Goal: Task Accomplishment & Management: Use online tool/utility

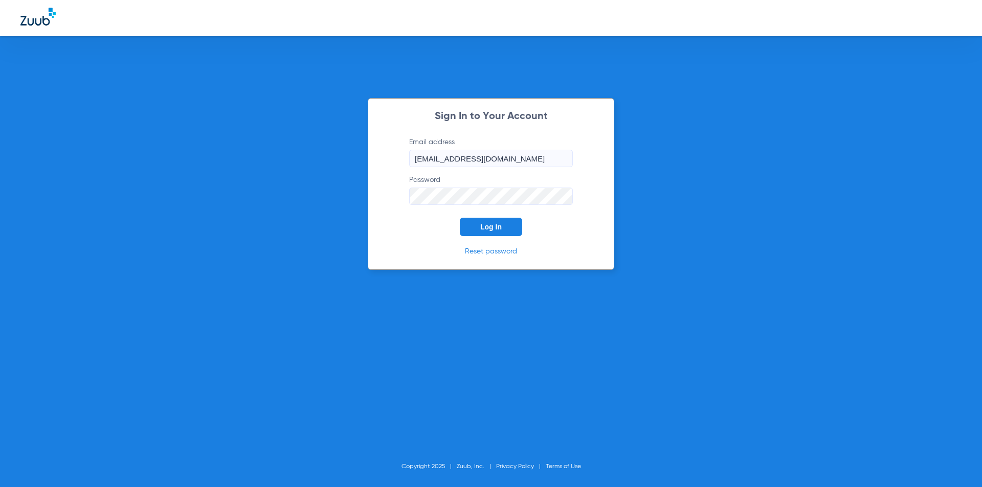
click at [494, 233] on button "Log In" at bounding box center [491, 227] width 62 height 18
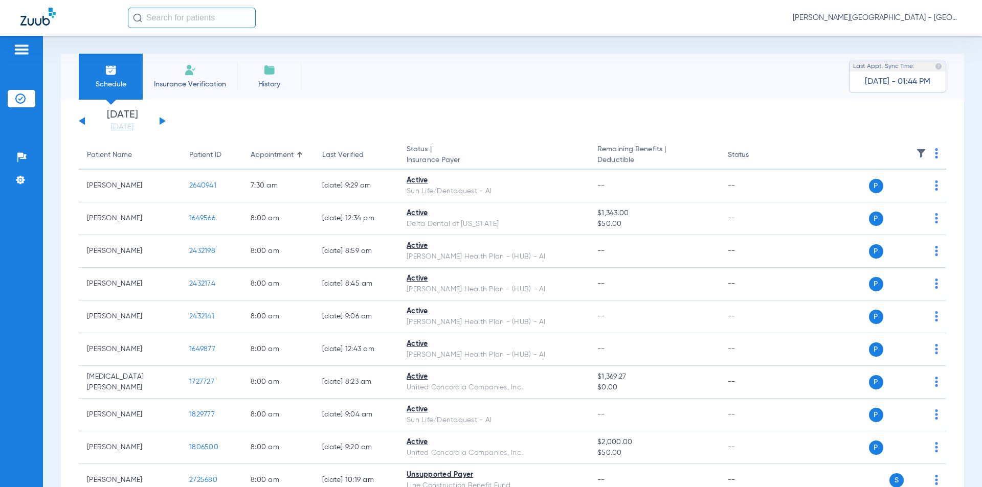
click at [161, 119] on button at bounding box center [163, 121] width 6 height 8
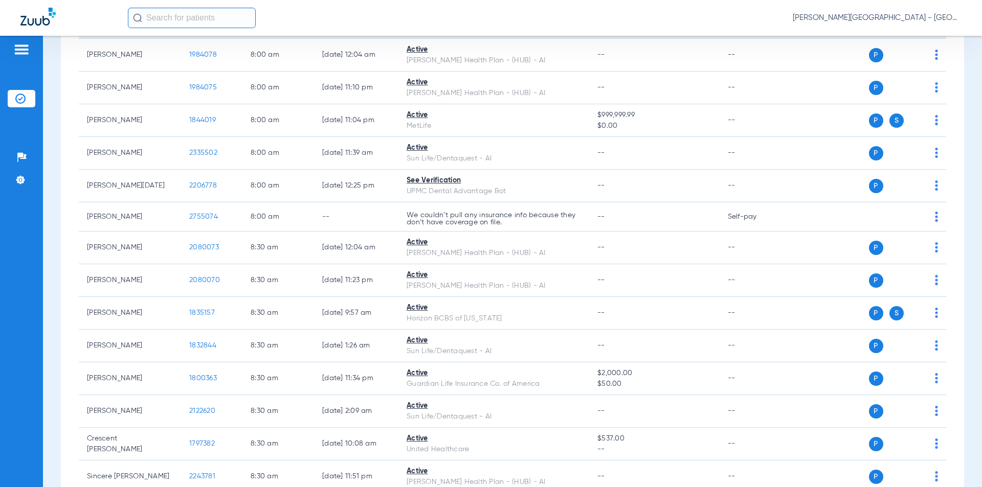
scroll to position [767, 0]
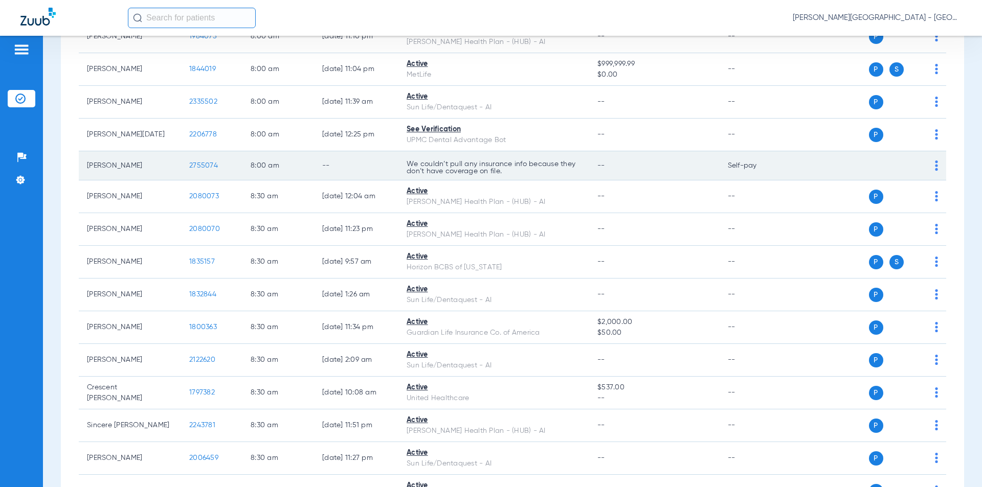
click at [177, 165] on tr "[PERSON_NAME] 2755074 8:00 AM -- We couldn’t pull any insurance info because th…" at bounding box center [512, 165] width 867 height 29
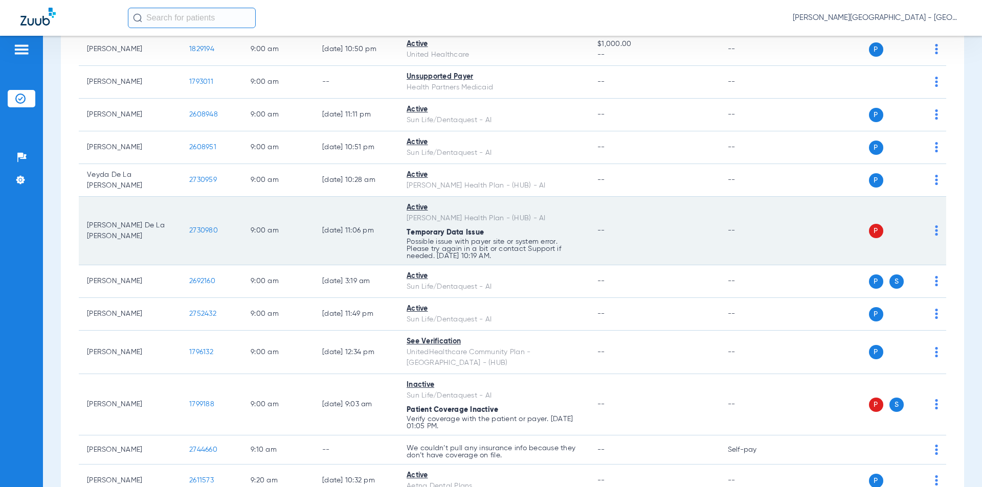
scroll to position [1994, 0]
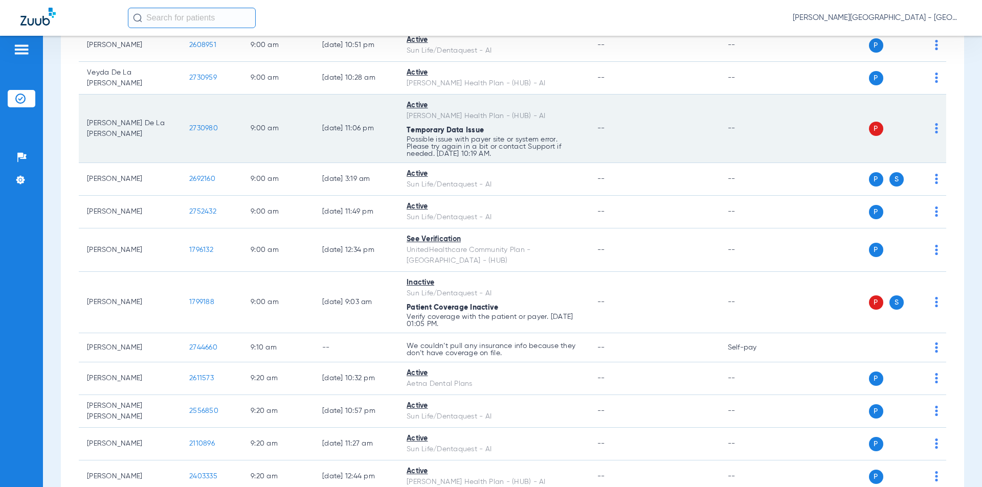
drag, startPoint x: 222, startPoint y: 132, endPoint x: 177, endPoint y: 130, distance: 44.5
click at [177, 130] on tr "[PERSON_NAME] De La [PERSON_NAME] 2730980 9:00 AM [DATE] 11:06 PM Active [PERSO…" at bounding box center [512, 129] width 867 height 69
copy tr "2730980"
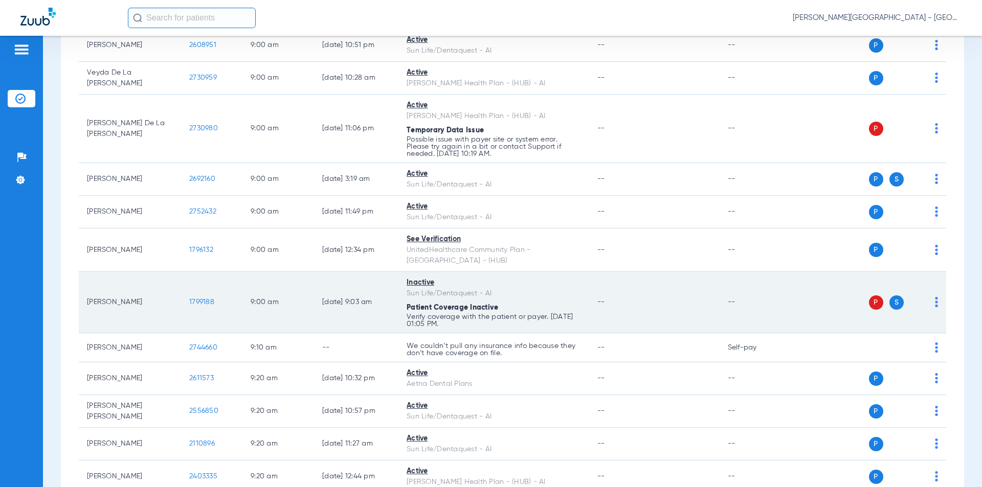
click at [185, 290] on td "1799188" at bounding box center [211, 302] width 61 height 61
copy span "1799188"
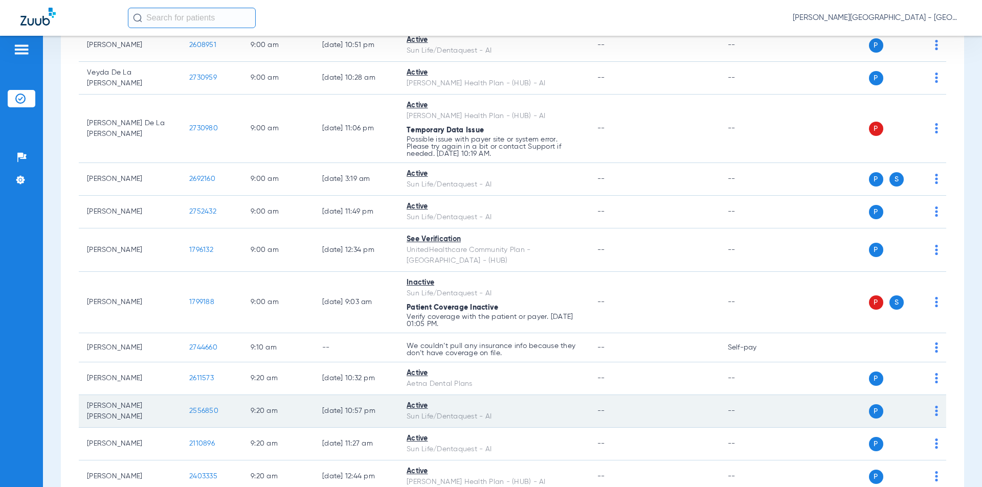
scroll to position [2097, 0]
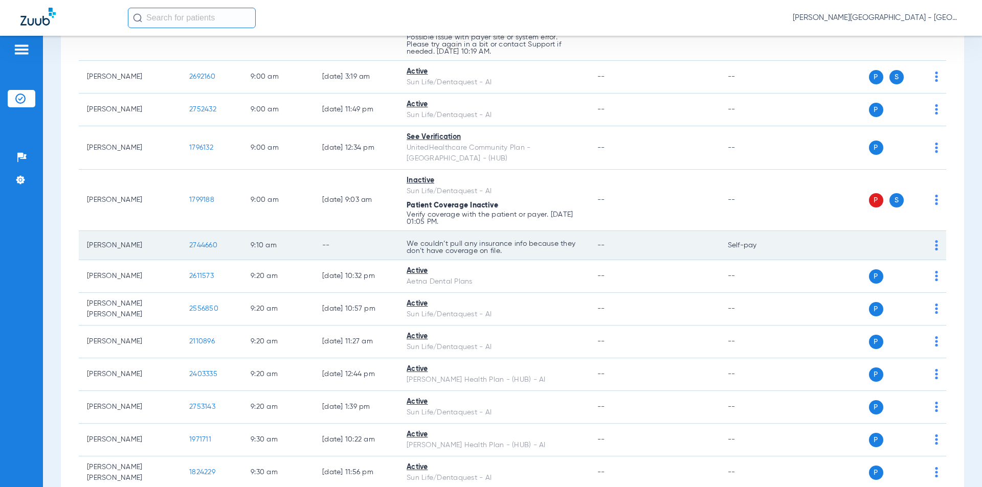
drag, startPoint x: 217, startPoint y: 236, endPoint x: 179, endPoint y: 234, distance: 37.9
click at [179, 234] on tr "[PERSON_NAME] 2744660 9:10 AM -- We couldn’t pull any insurance info because th…" at bounding box center [512, 245] width 867 height 29
copy tr "2744660"
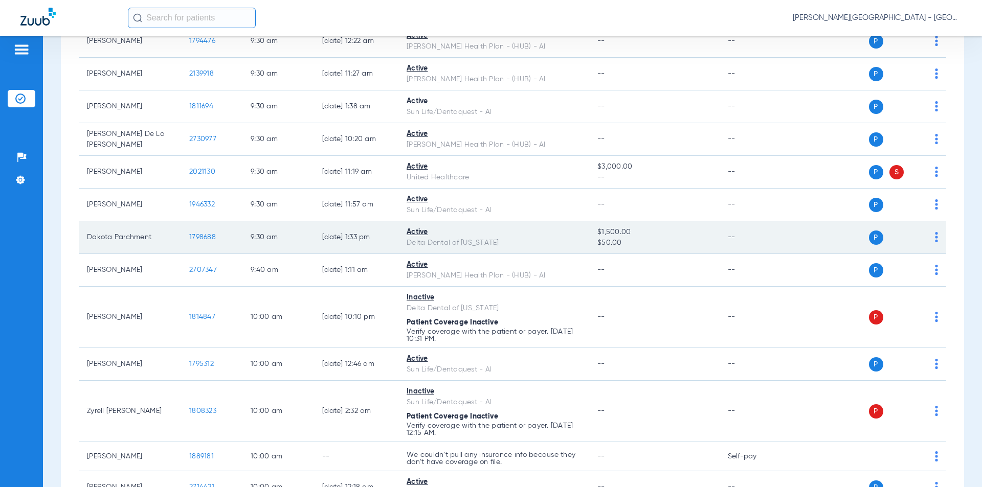
scroll to position [2761, 0]
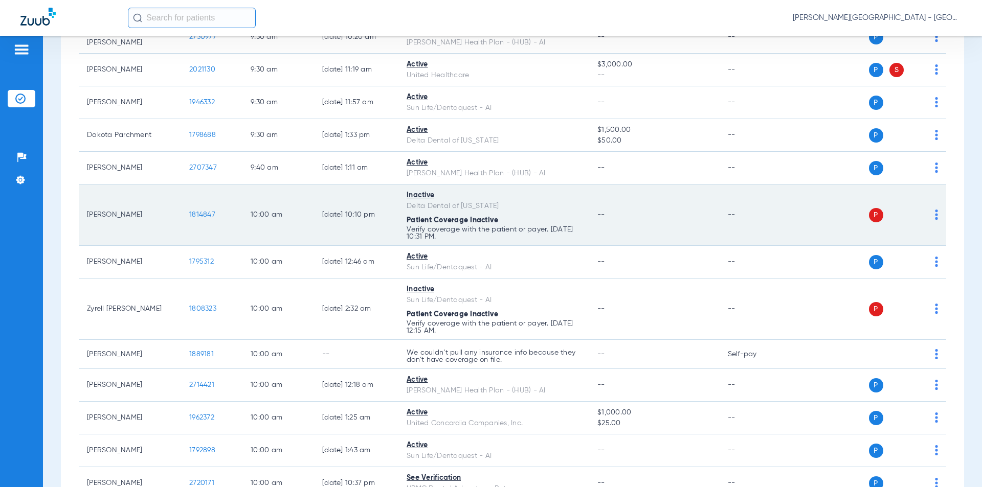
drag, startPoint x: 218, startPoint y: 205, endPoint x: 223, endPoint y: 181, distance: 24.7
click at [185, 203] on td "1814847" at bounding box center [211, 215] width 61 height 61
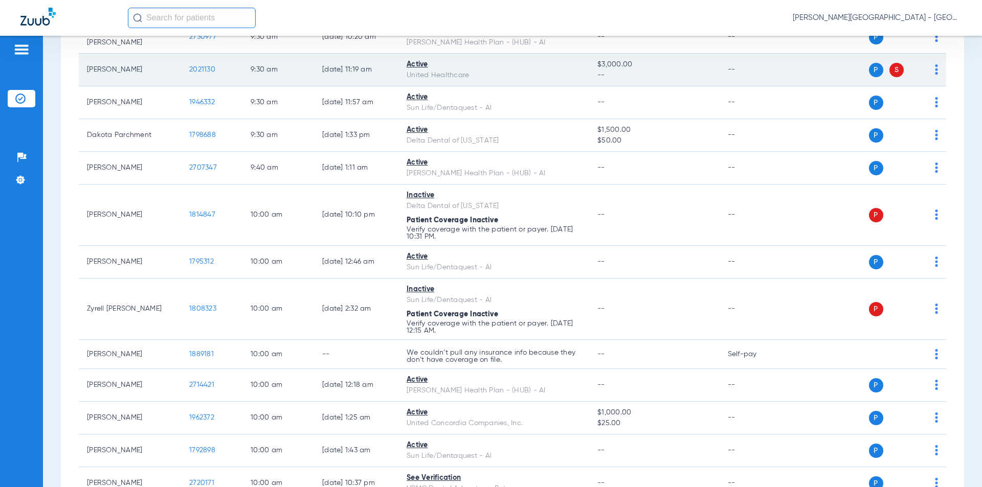
drag, startPoint x: 216, startPoint y: 58, endPoint x: 200, endPoint y: 59, distance: 15.9
click at [188, 57] on td "2021130" at bounding box center [211, 70] width 61 height 33
copy span "2021130"
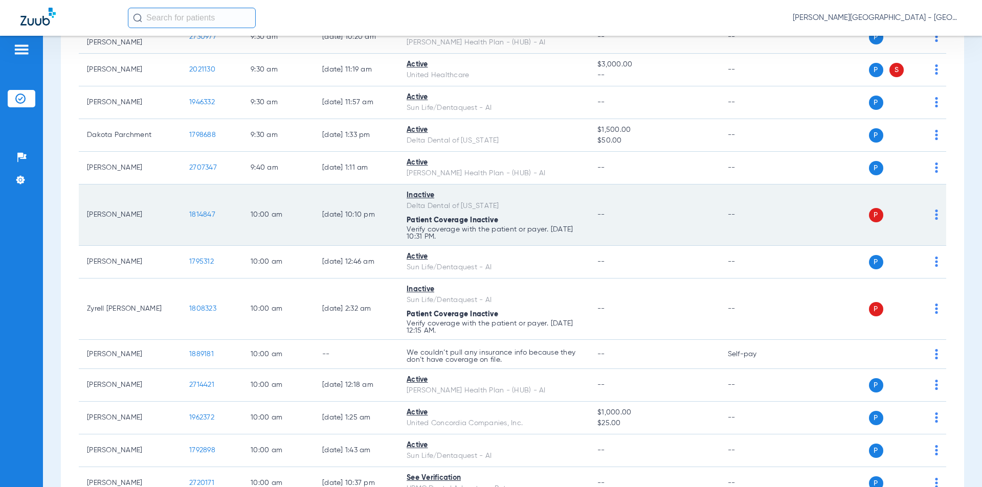
drag, startPoint x: 210, startPoint y: 205, endPoint x: 202, endPoint y: 203, distance: 7.9
click at [183, 205] on td "1814847" at bounding box center [211, 215] width 61 height 61
copy span "1814847"
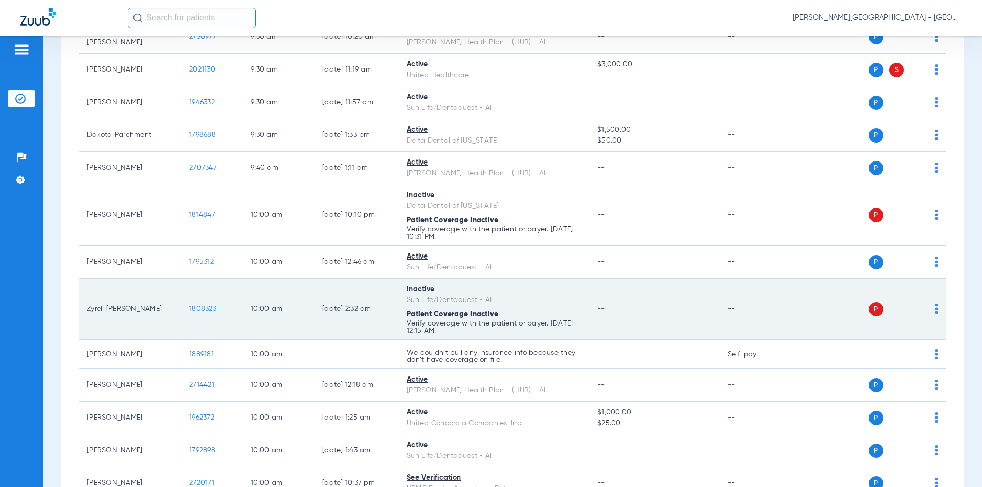
drag, startPoint x: 196, startPoint y: 297, endPoint x: 181, endPoint y: 297, distance: 15.9
click at [181, 297] on tr "[PERSON_NAME] 1808323 10:00 AM [DATE] 2:32 AM Inactive Sun Life/Dentaquest - AI…" at bounding box center [512, 309] width 867 height 61
copy tr "1808323"
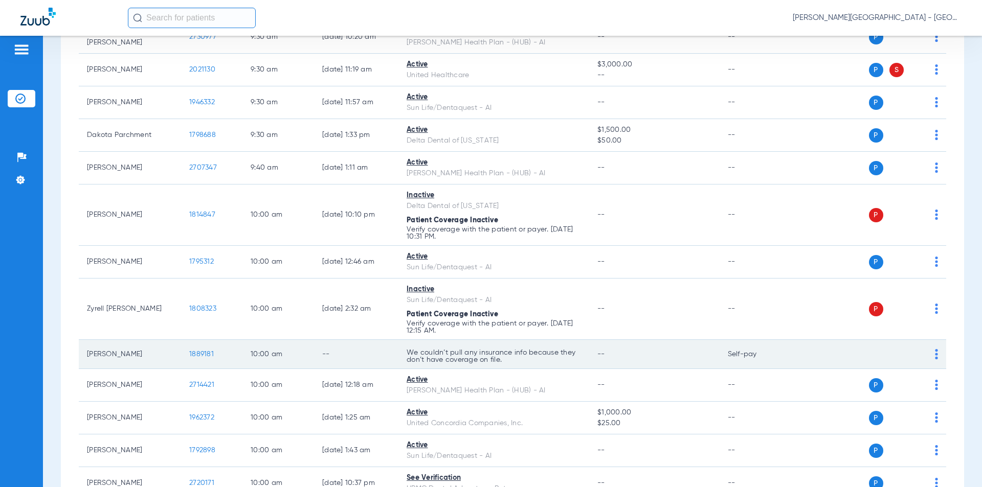
drag, startPoint x: 220, startPoint y: 342, endPoint x: 169, endPoint y: 346, distance: 51.3
click at [169, 346] on tr "[PERSON_NAME] 1889181 10:00 AM -- We couldn’t pull any insurance info because t…" at bounding box center [512, 354] width 867 height 29
copy tr "1889181"
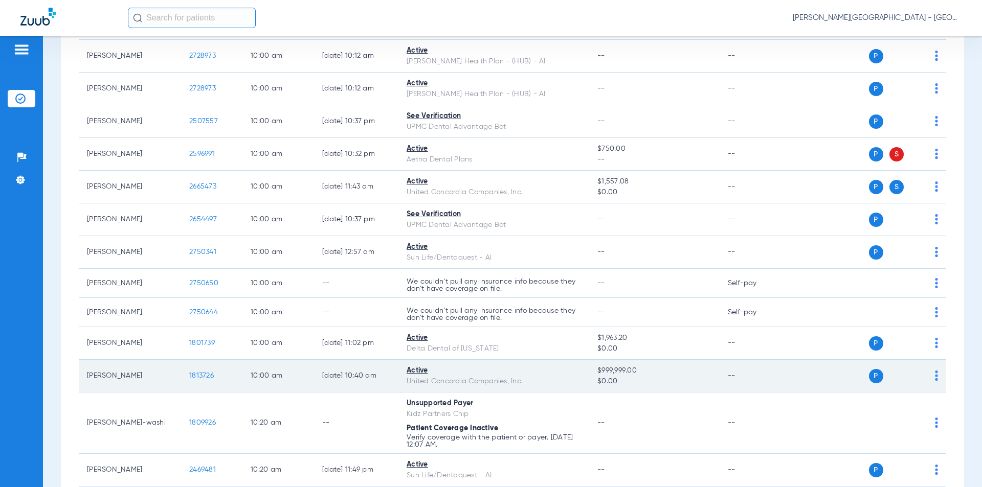
scroll to position [3273, 0]
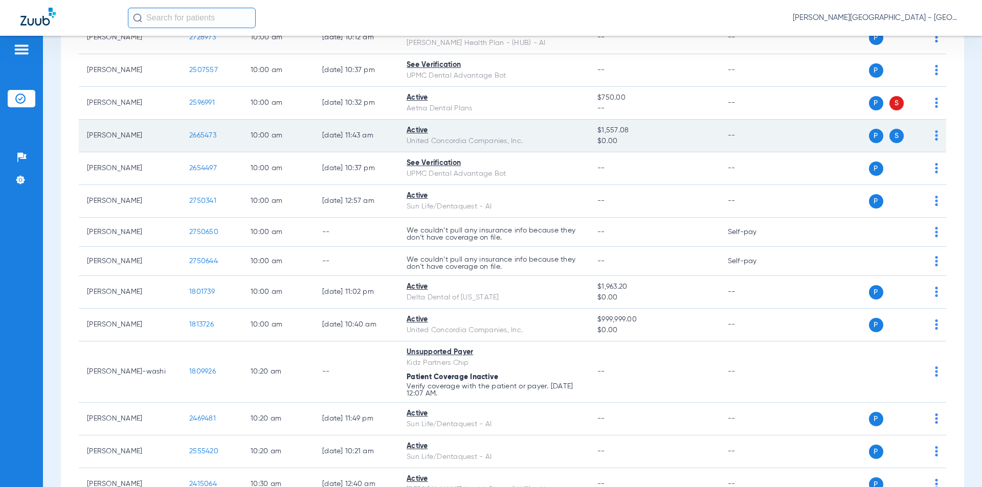
drag, startPoint x: 187, startPoint y: 92, endPoint x: 196, endPoint y: 113, distance: 22.7
click at [186, 92] on td "2596991" at bounding box center [211, 103] width 61 height 33
copy span "2596991"
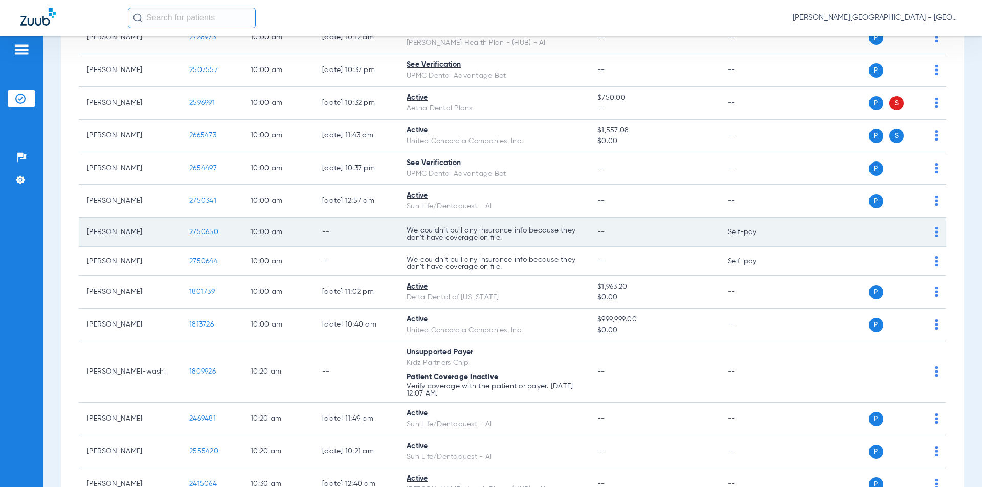
drag, startPoint x: 222, startPoint y: 222, endPoint x: 183, endPoint y: 221, distance: 38.9
click at [183, 221] on td "2750650" at bounding box center [211, 232] width 61 height 29
copy span "2750650"
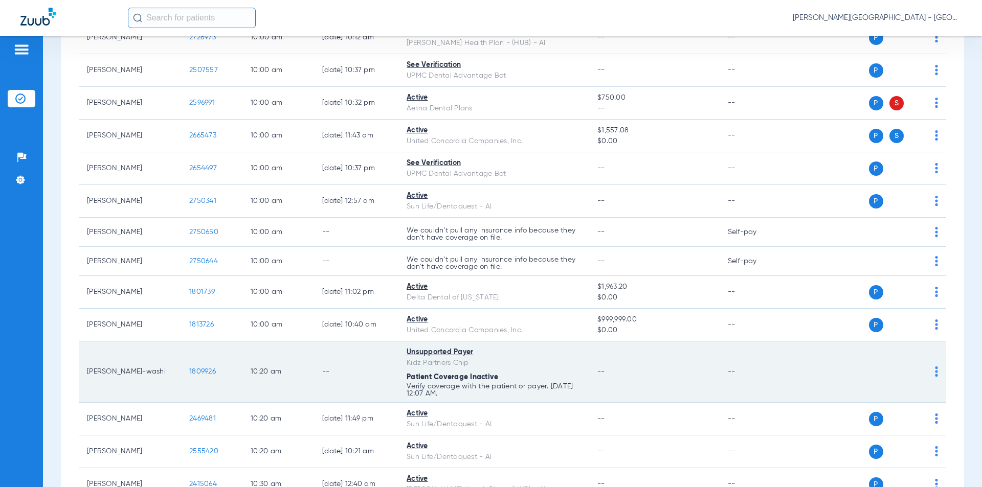
scroll to position [3477, 0]
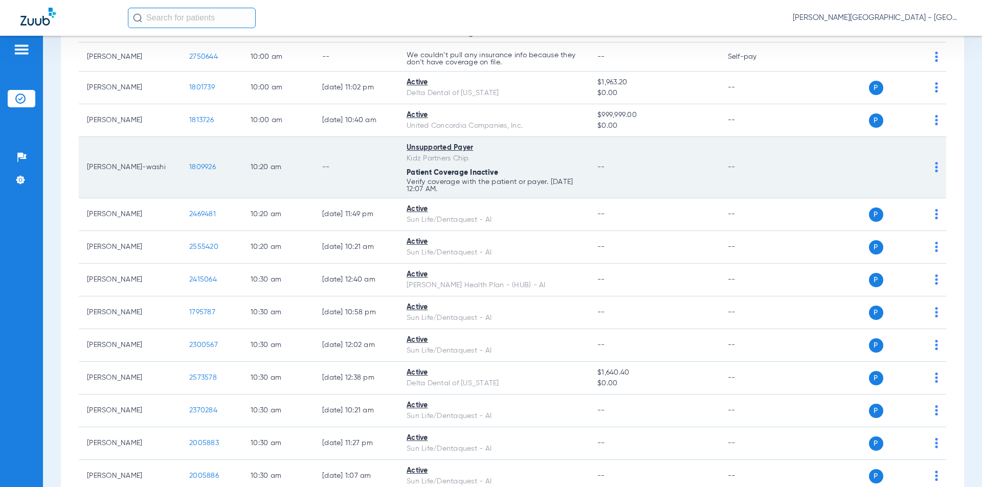
drag, startPoint x: 190, startPoint y: 160, endPoint x: 183, endPoint y: 159, distance: 7.7
click at [183, 159] on td "1809926" at bounding box center [211, 167] width 61 height 61
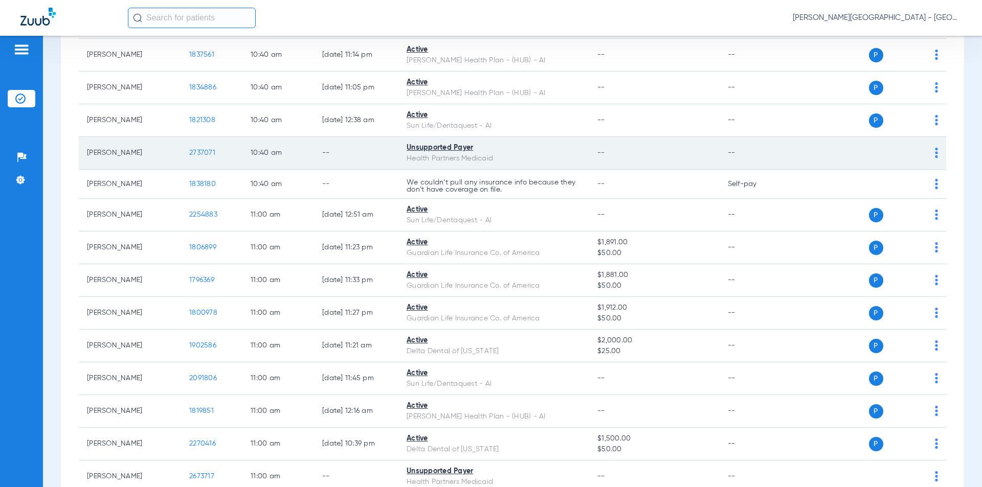
scroll to position [4244, 0]
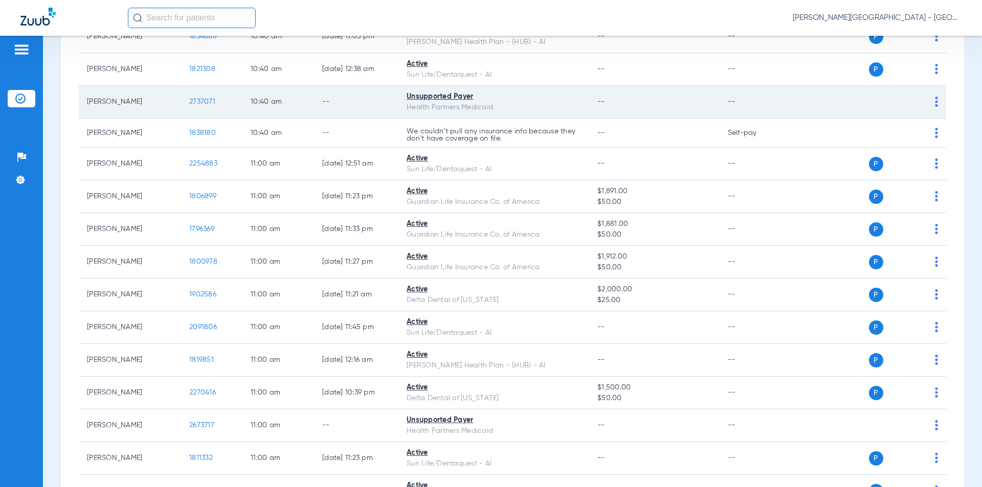
drag, startPoint x: 215, startPoint y: 91, endPoint x: 187, endPoint y: 89, distance: 28.7
click at [187, 89] on td "2737071" at bounding box center [211, 102] width 61 height 33
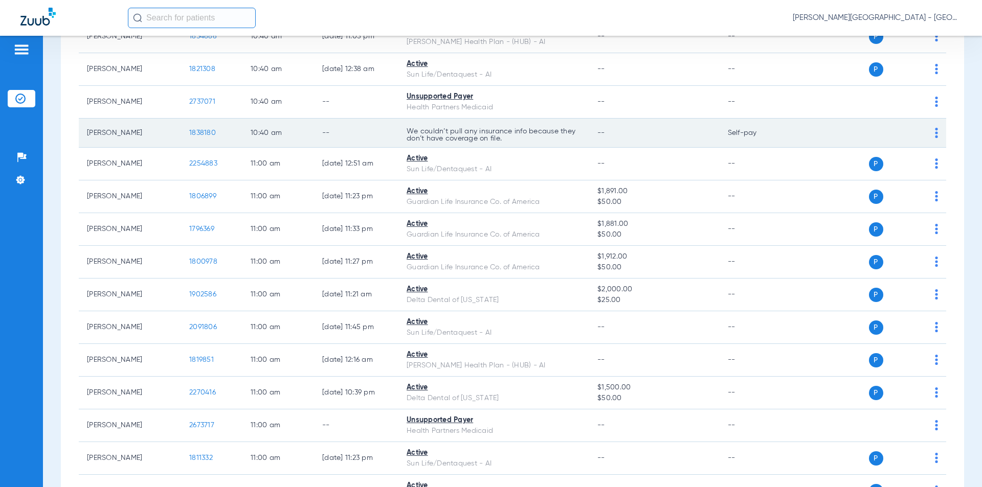
click at [182, 121] on td "1838180" at bounding box center [211, 133] width 61 height 29
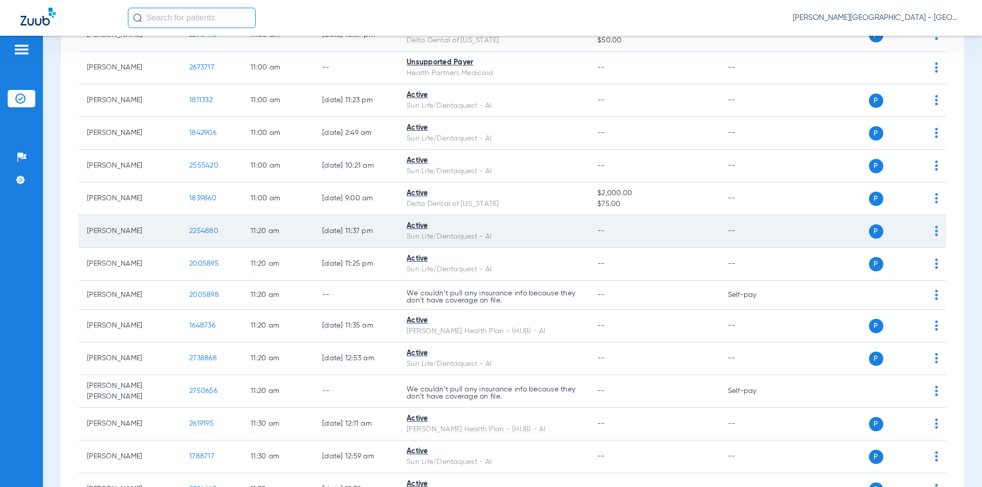
scroll to position [4551, 0]
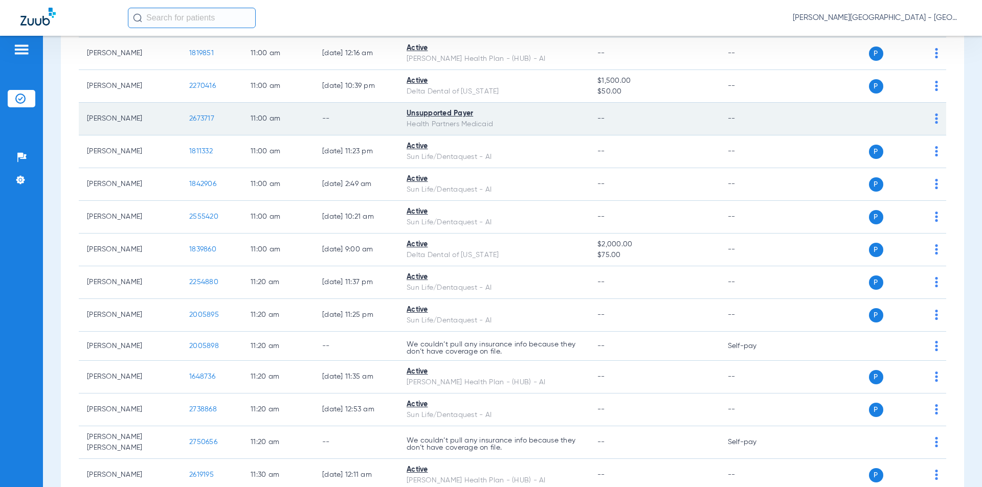
drag, startPoint x: 215, startPoint y: 108, endPoint x: 194, endPoint y: 106, distance: 21.6
click at [185, 106] on td "2673717" at bounding box center [211, 119] width 61 height 33
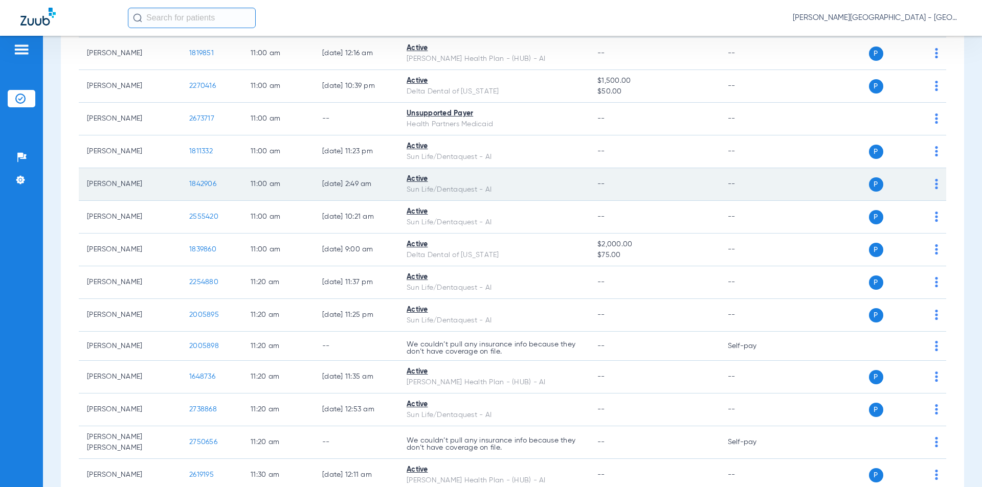
scroll to position [4756, 0]
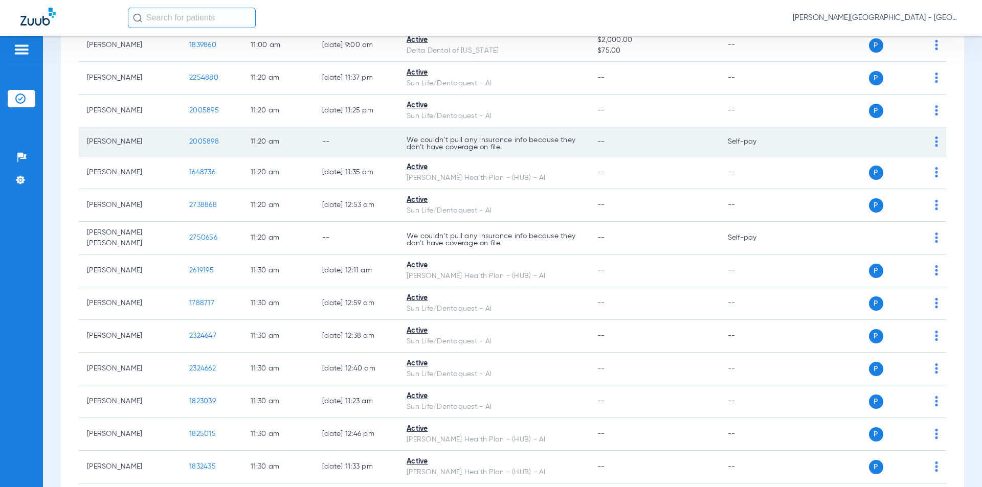
click at [185, 130] on td "2005898" at bounding box center [211, 141] width 61 height 29
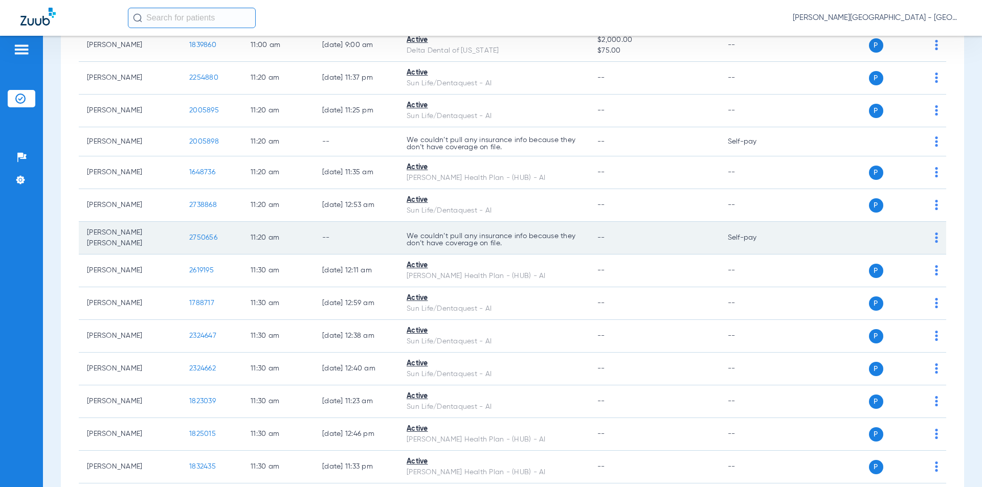
click at [183, 227] on td "2750656" at bounding box center [211, 238] width 61 height 33
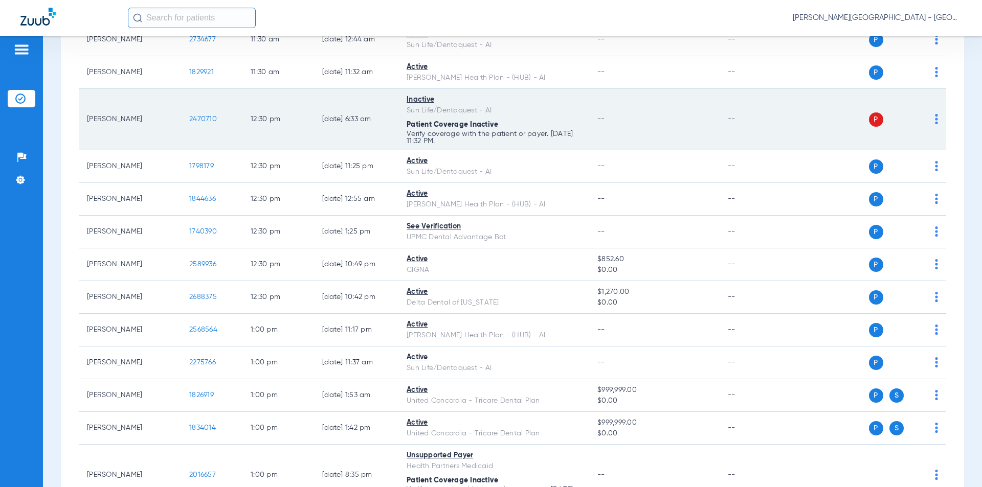
scroll to position [5267, 0]
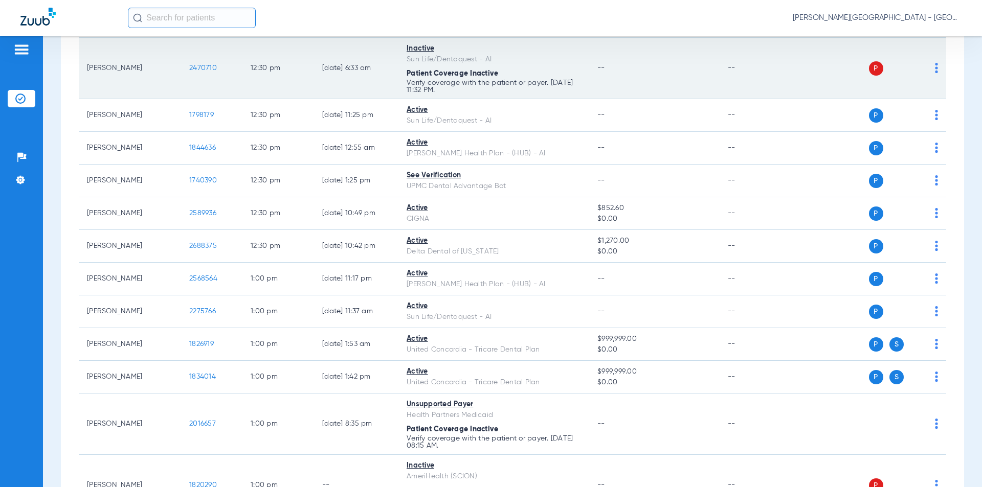
drag, startPoint x: 203, startPoint y: 57, endPoint x: 220, endPoint y: 65, distance: 19.0
click at [178, 53] on tr "[PERSON_NAME] 2470710 12:30 PM [DATE] 6:33 AM Inactive Sun Life/Dentaquest - AI…" at bounding box center [512, 68] width 867 height 61
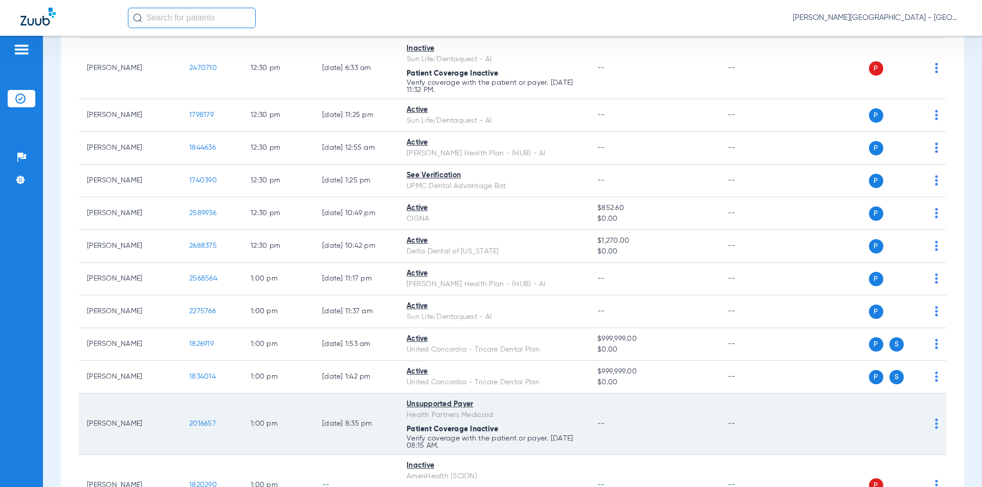
drag, startPoint x: 213, startPoint y: 410, endPoint x: 175, endPoint y: 407, distance: 38.0
click at [175, 407] on tr "[PERSON_NAME] 2016657 1:00 PM [DATE] 8:35 PM Unsupported Payer Health Partners …" at bounding box center [512, 424] width 867 height 61
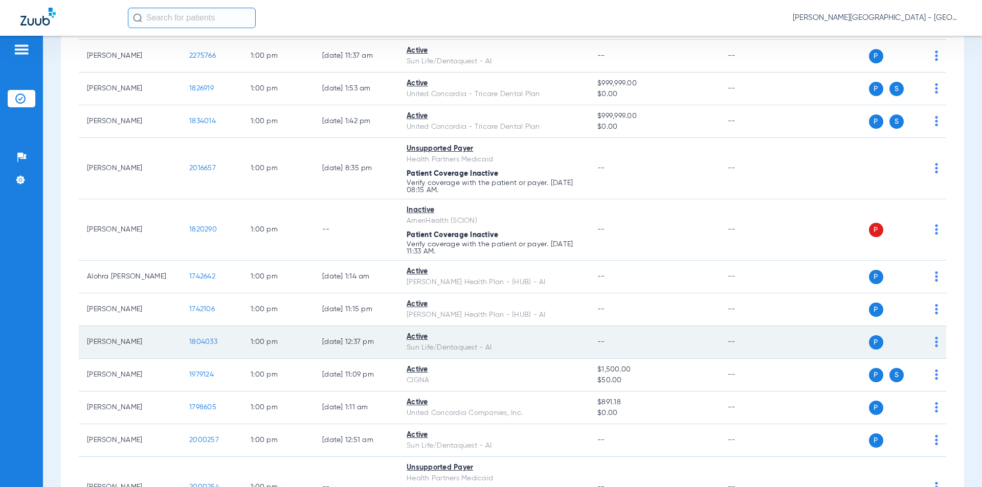
scroll to position [5574, 0]
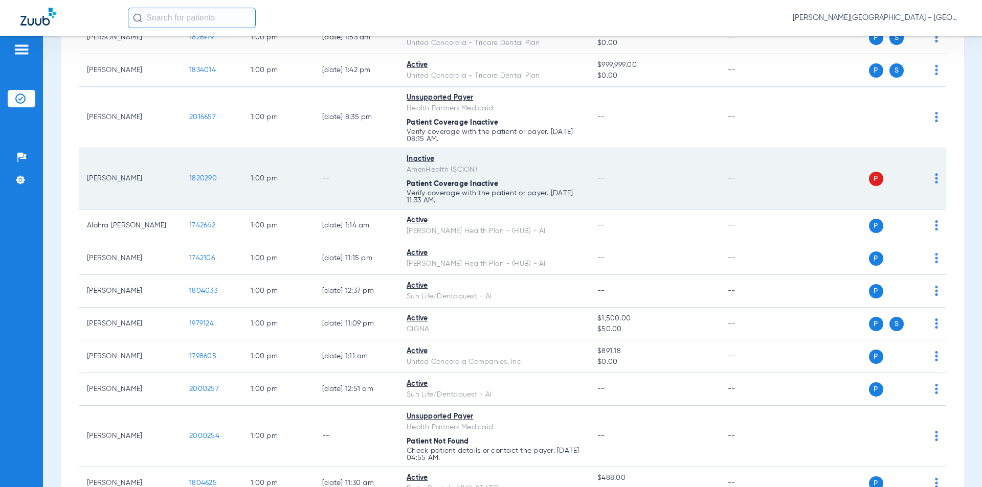
click at [177, 165] on tr "[PERSON_NAME] 1820290 1:00 PM -- Inactive AmeriHealth (SCION) Patient Coverage …" at bounding box center [512, 178] width 867 height 61
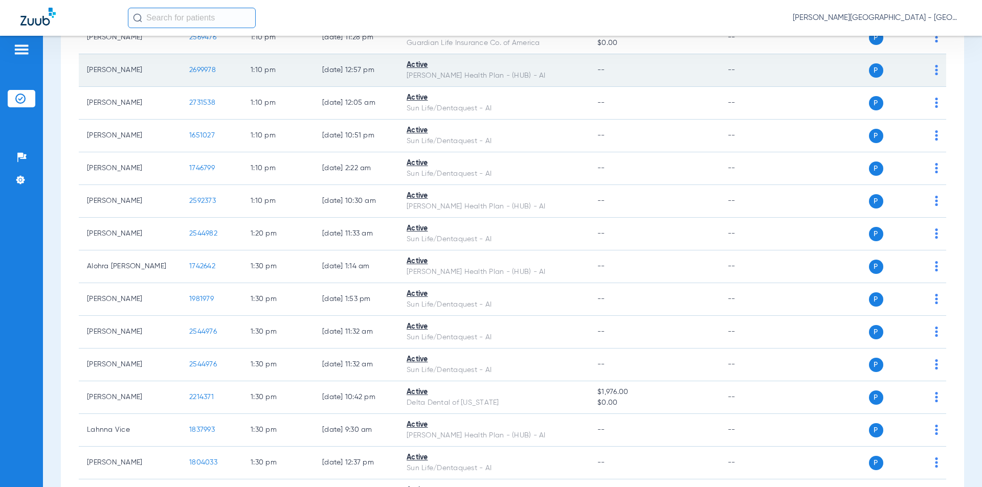
scroll to position [5983, 0]
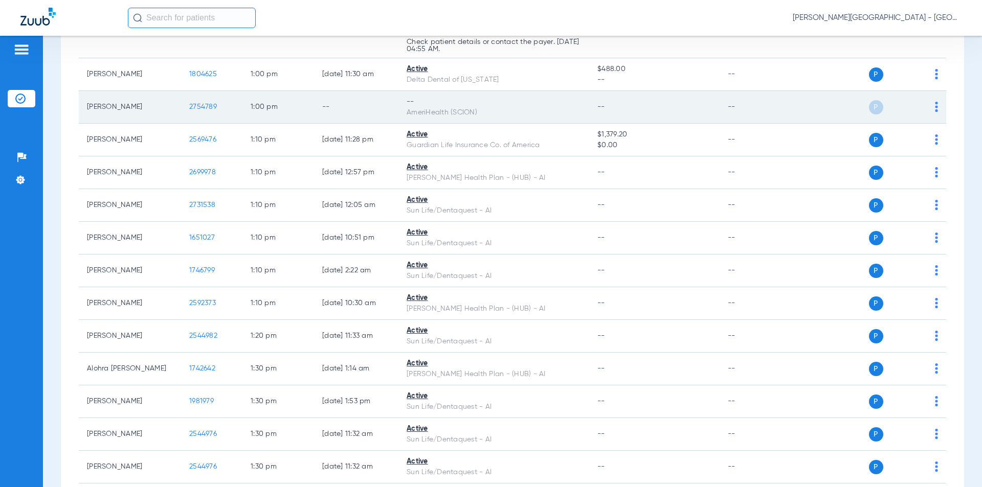
drag, startPoint x: 180, startPoint y: 90, endPoint x: 210, endPoint y: 94, distance: 30.4
click at [178, 91] on tr "[PERSON_NAME] 2754789 1:00 PM -- -- AmeriHealth (SCION) -- -- P S" at bounding box center [512, 107] width 867 height 33
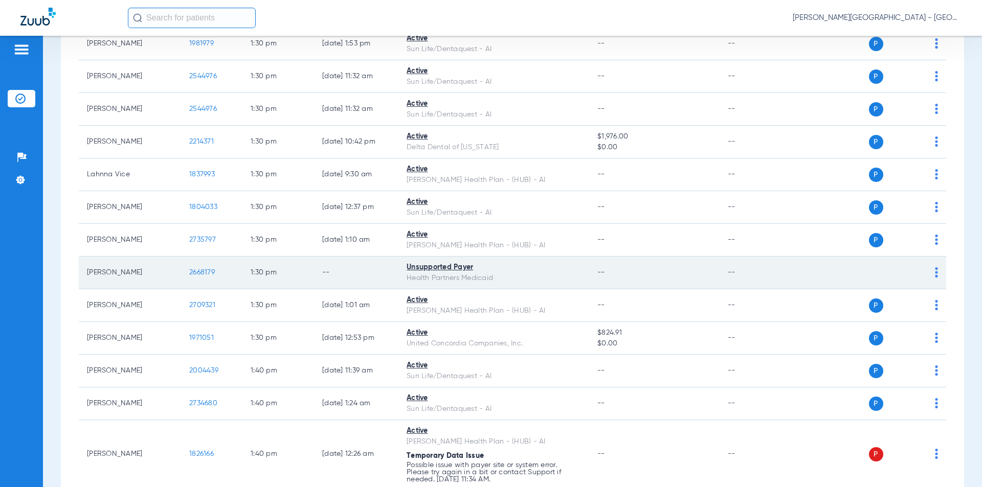
scroll to position [6494, 0]
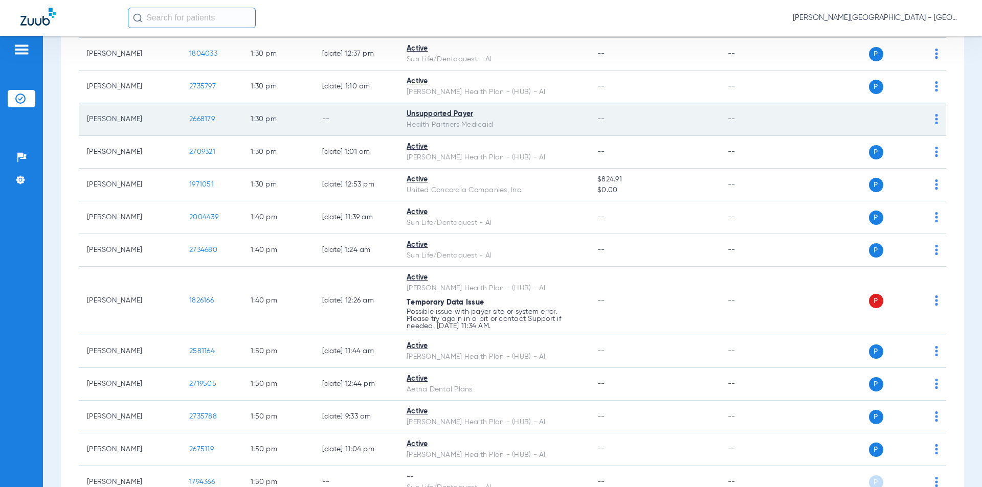
drag, startPoint x: 217, startPoint y: 105, endPoint x: 174, endPoint y: 103, distance: 42.5
click at [174, 103] on tr "[PERSON_NAME] 2668179 1:30 PM -- Unsupported Payer Health Partners Medicaid -- …" at bounding box center [512, 119] width 867 height 33
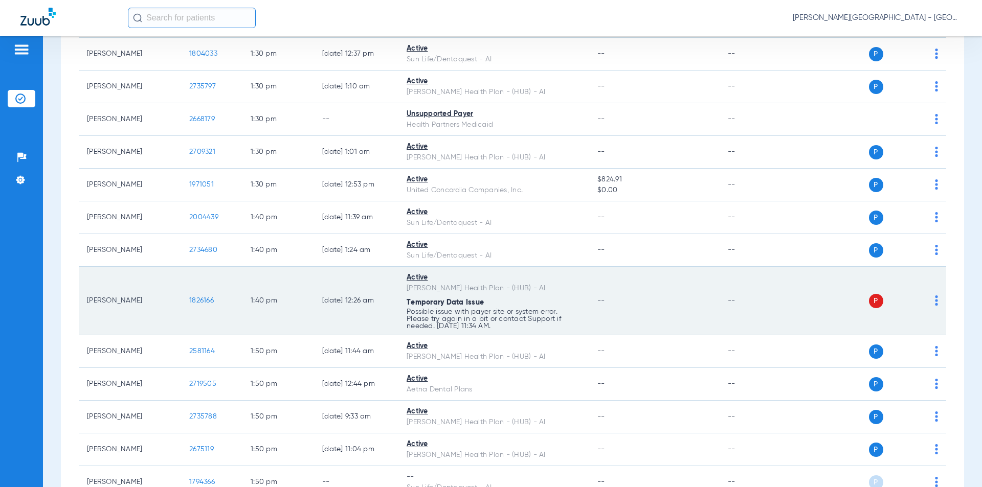
drag, startPoint x: 200, startPoint y: 286, endPoint x: 185, endPoint y: 287, distance: 15.3
click at [185, 287] on td "1826166" at bounding box center [211, 301] width 61 height 69
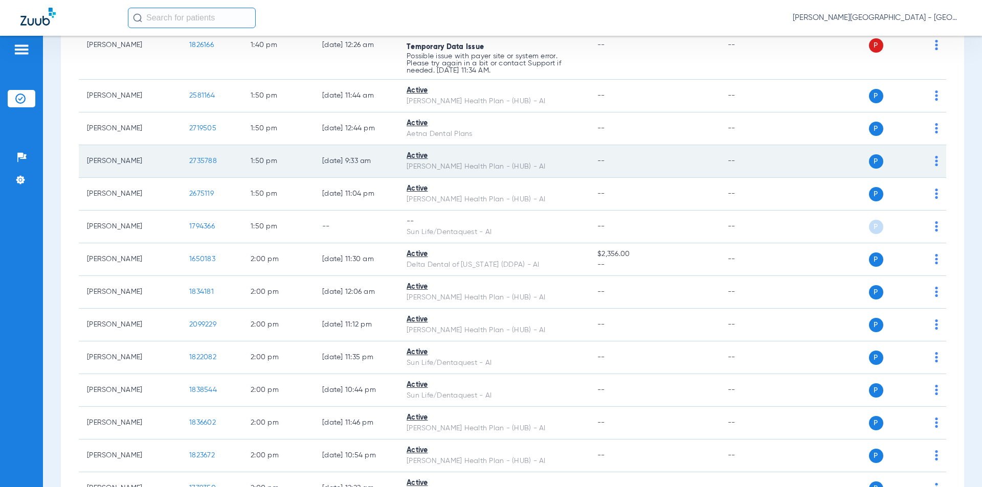
scroll to position [6801, 0]
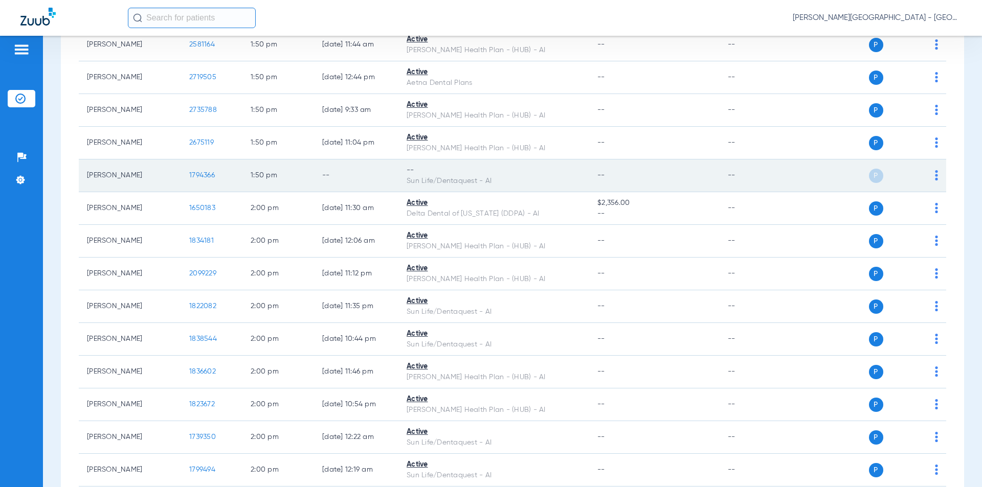
drag, startPoint x: 219, startPoint y: 163, endPoint x: 182, endPoint y: 161, distance: 37.9
click at [182, 161] on td "1794366" at bounding box center [211, 176] width 61 height 33
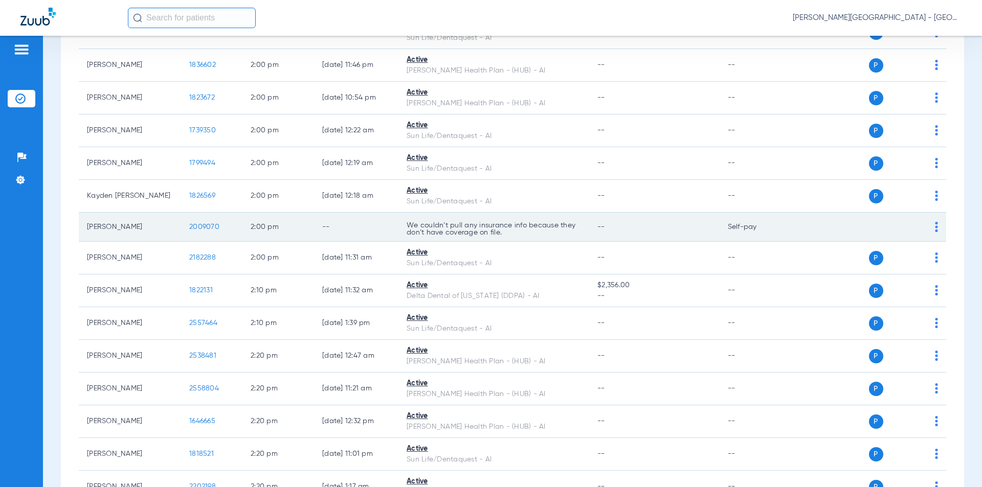
scroll to position [7159, 0]
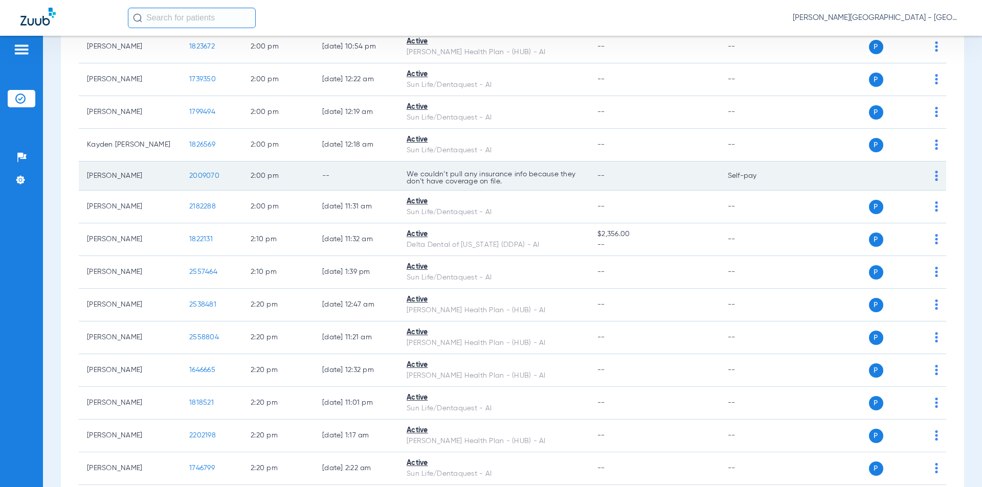
drag, startPoint x: 223, startPoint y: 162, endPoint x: 194, endPoint y: 161, distance: 29.7
click at [183, 162] on td "2009070" at bounding box center [211, 176] width 61 height 29
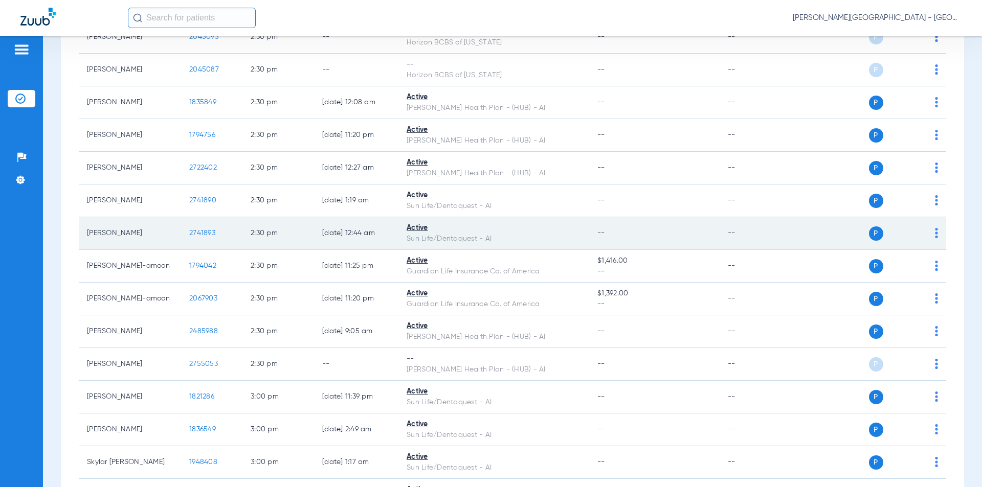
scroll to position [7824, 0]
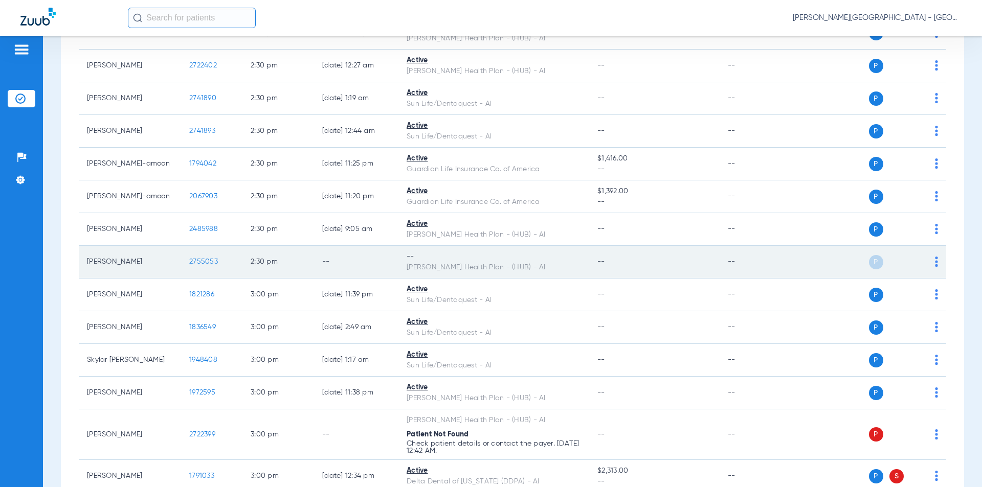
drag, startPoint x: 224, startPoint y: 249, endPoint x: 206, endPoint y: 242, distance: 18.9
click at [182, 246] on td "2755053" at bounding box center [211, 262] width 61 height 33
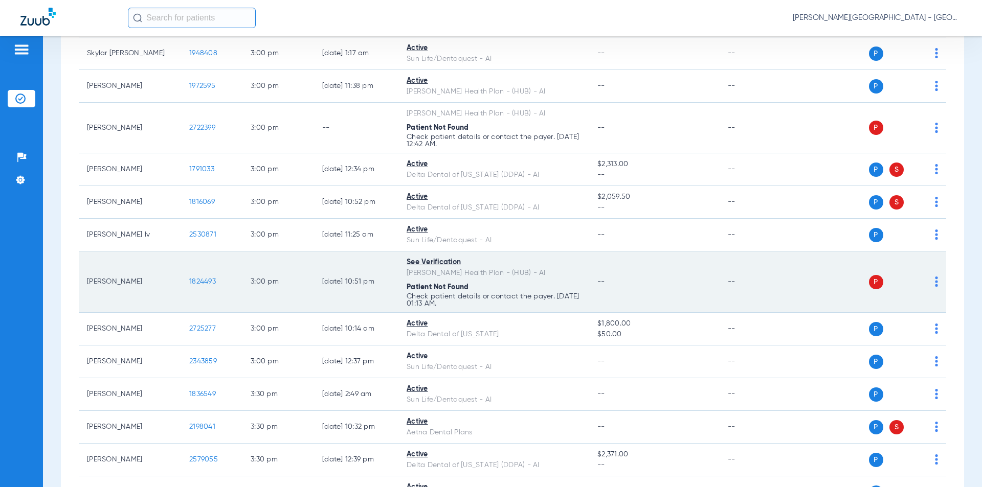
scroll to position [8182, 0]
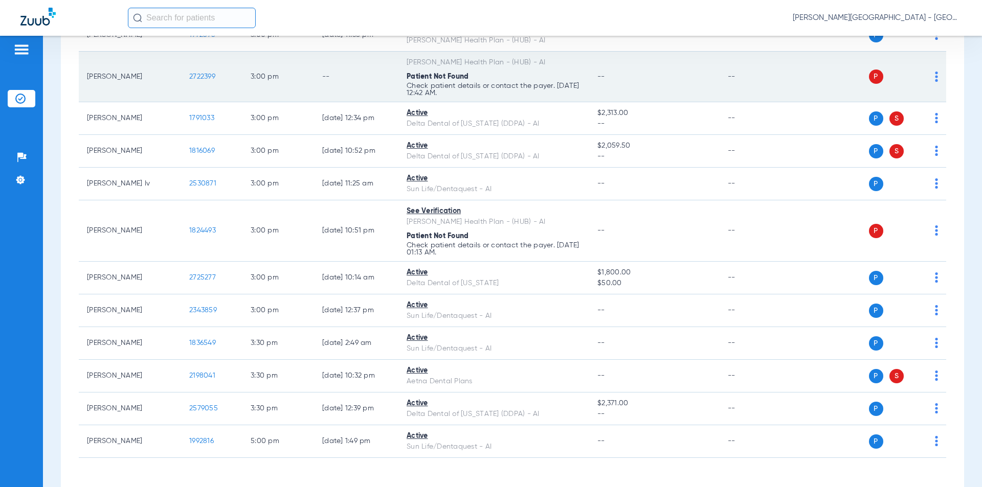
drag, startPoint x: 184, startPoint y: 63, endPoint x: 175, endPoint y: 63, distance: 8.7
click at [175, 63] on tr "[PERSON_NAME] 2722399 3:00 PM -- [PERSON_NAME] Health Plan - (HUB) - AI Patient…" at bounding box center [512, 77] width 867 height 51
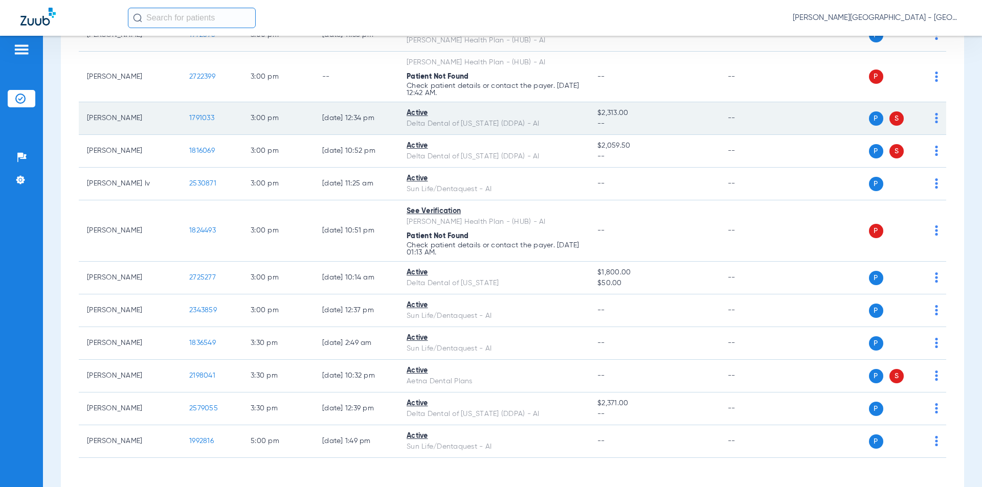
drag, startPoint x: 161, startPoint y: 105, endPoint x: 196, endPoint y: 105, distance: 35.3
click at [163, 105] on tr "[PERSON_NAME] 1791033 3:00 PM [DATE] 12:34 PM Active Delta Dental of [US_STATE]…" at bounding box center [512, 118] width 867 height 33
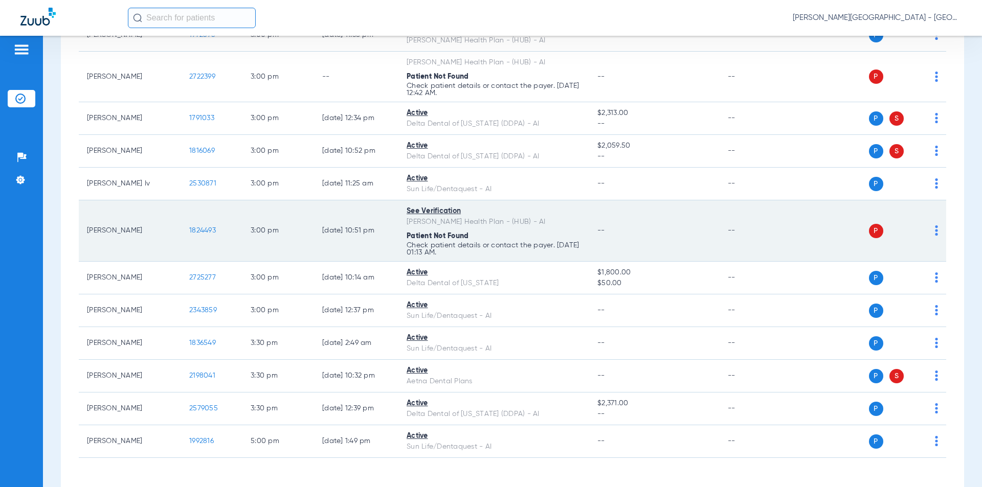
drag, startPoint x: 175, startPoint y: 214, endPoint x: 199, endPoint y: 216, distance: 24.6
click at [173, 214] on tr "[PERSON_NAME] 1824493 3:00 PM [DATE] 10:51 PM See Verification [PERSON_NAME] He…" at bounding box center [512, 230] width 867 height 61
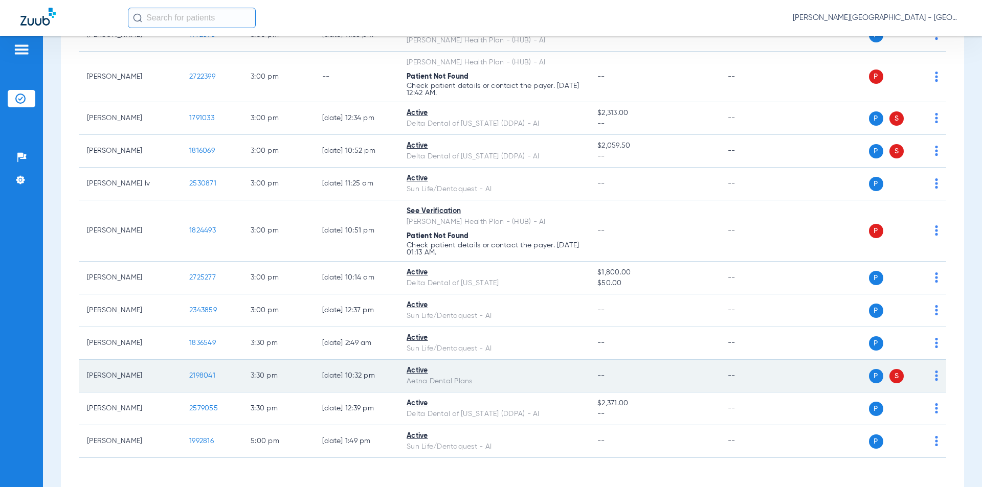
click at [181, 362] on tr "[PERSON_NAME] 2198041 3:30 PM [DATE] 10:32 PM Active Aetna Dental Plans -- -- P…" at bounding box center [512, 376] width 867 height 33
